Goal: Task Accomplishment & Management: Use online tool/utility

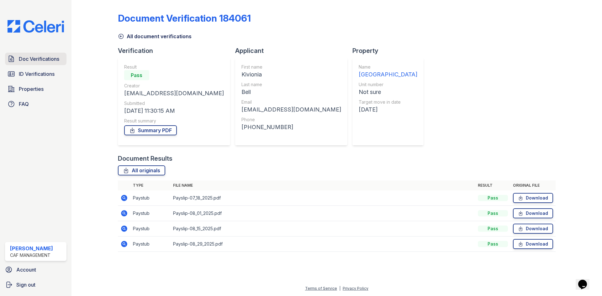
click at [24, 59] on span "Doc Verifications" at bounding box center [39, 59] width 40 height 8
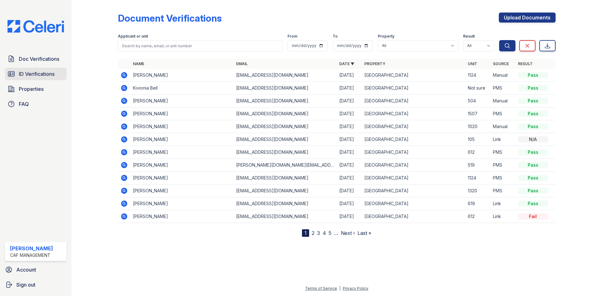
click at [27, 78] on span "ID Verifications" at bounding box center [37, 74] width 36 height 8
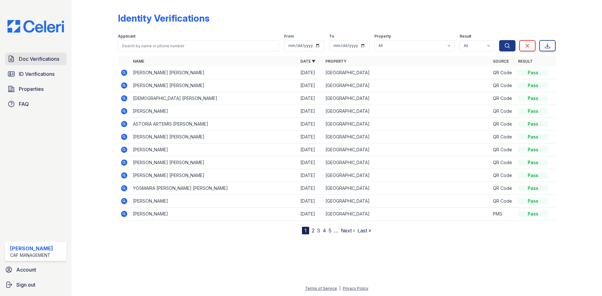
click at [35, 56] on span "Doc Verifications" at bounding box center [39, 59] width 40 height 8
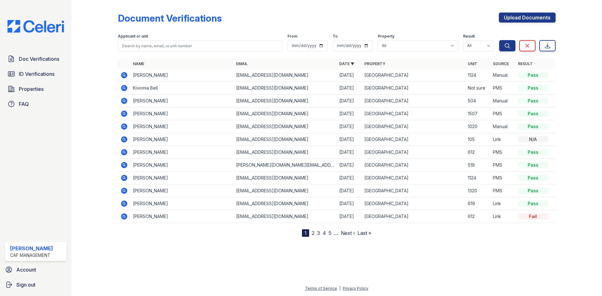
click at [242, 264] on div at bounding box center [337, 266] width 511 height 38
click at [41, 63] on link "Doc Verifications" at bounding box center [35, 59] width 61 height 13
click at [125, 76] on icon at bounding box center [124, 76] width 8 height 8
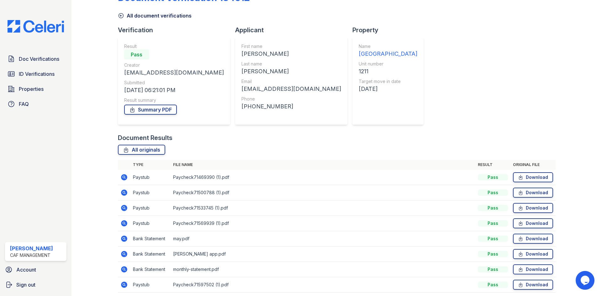
scroll to position [31, 0]
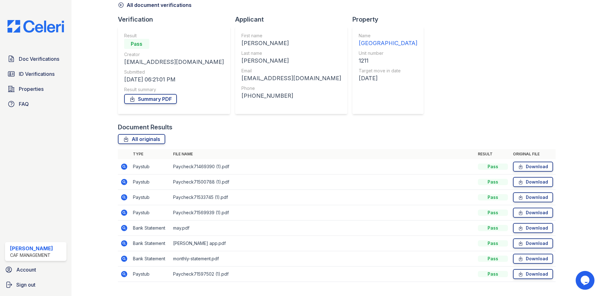
click at [128, 170] on td at bounding box center [124, 166] width 13 height 15
click at [124, 166] on icon at bounding box center [124, 167] width 2 height 2
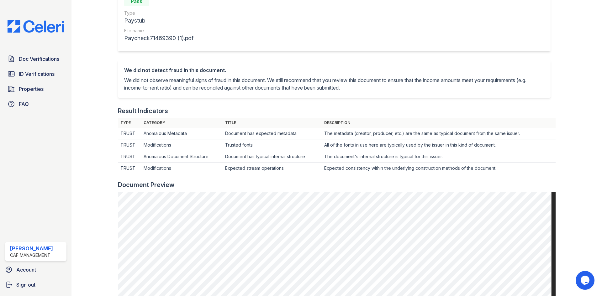
scroll to position [50, 0]
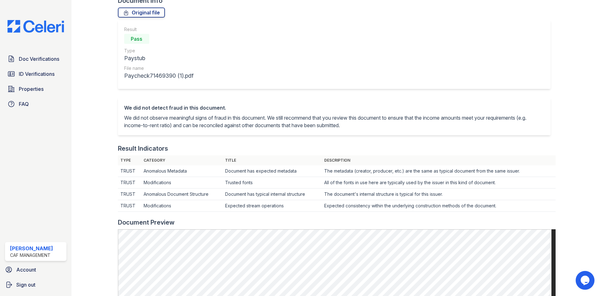
drag, startPoint x: 502, startPoint y: 229, endPoint x: 568, endPoint y: 169, distance: 89.7
click at [570, 170] on div at bounding box center [574, 239] width 36 height 574
click at [568, 168] on div at bounding box center [574, 239] width 36 height 574
drag, startPoint x: 531, startPoint y: 169, endPoint x: 528, endPoint y: 168, distance: 3.5
click at [528, 168] on td "The metadata (creator, producer, etc.) are the same as typical document from th…" at bounding box center [439, 172] width 234 height 12
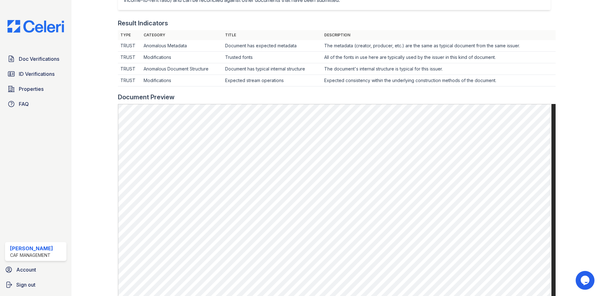
scroll to position [207, 0]
